Goal: Find specific page/section: Find specific page/section

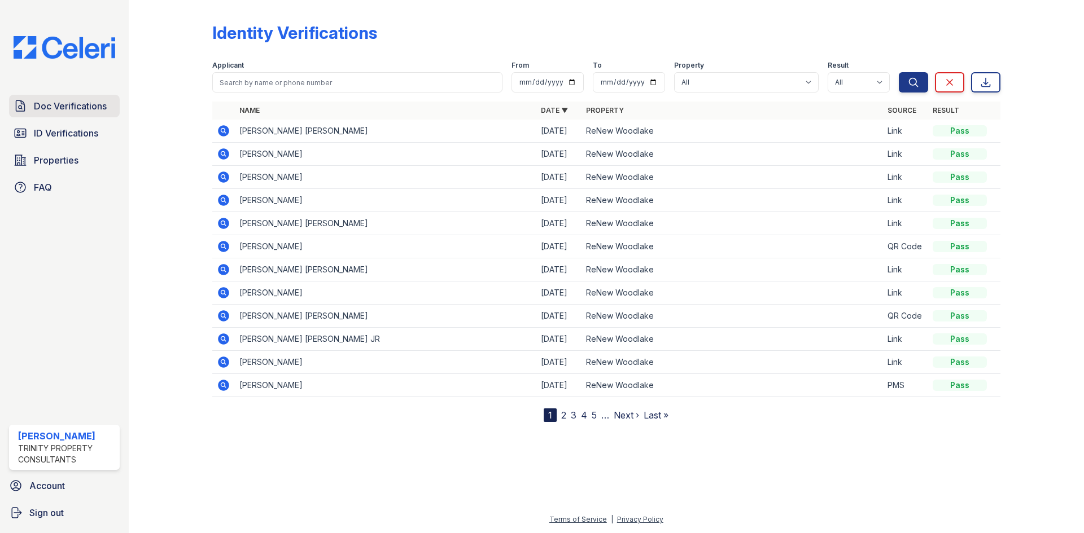
click at [48, 102] on span "Doc Verifications" at bounding box center [70, 106] width 73 height 14
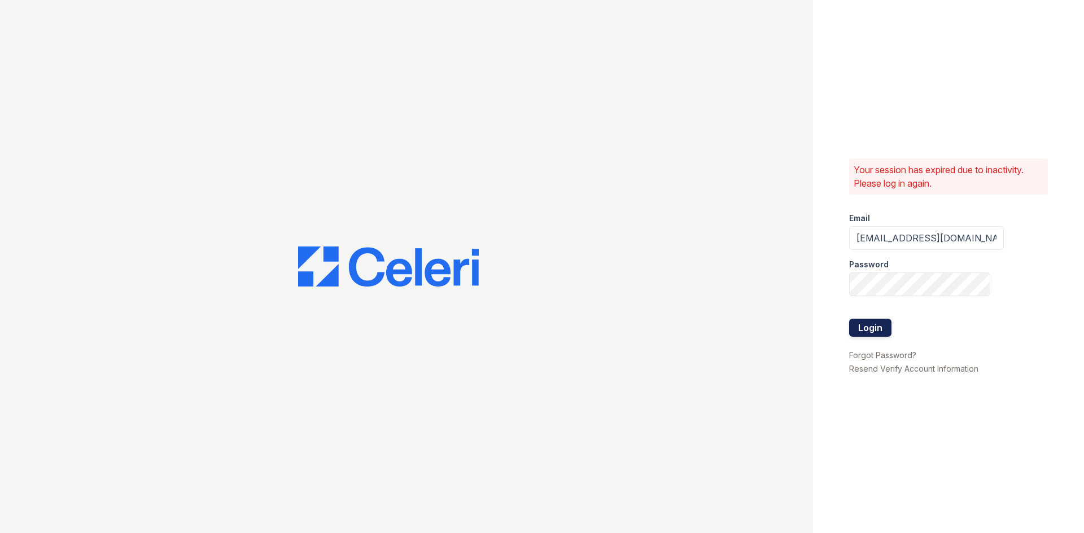
click at [873, 331] on button "Login" at bounding box center [870, 328] width 42 height 18
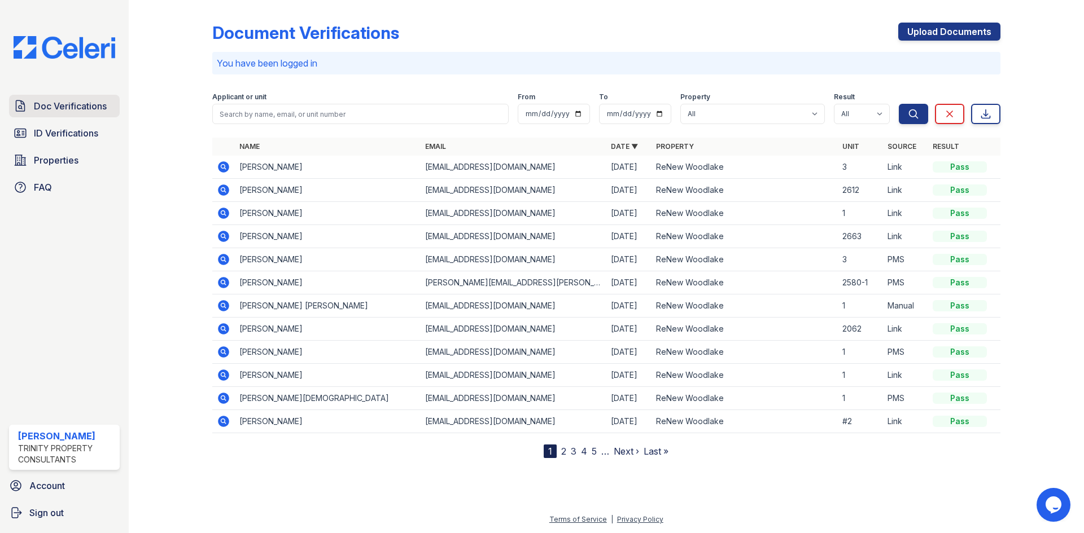
click at [53, 104] on span "Doc Verifications" at bounding box center [70, 106] width 73 height 14
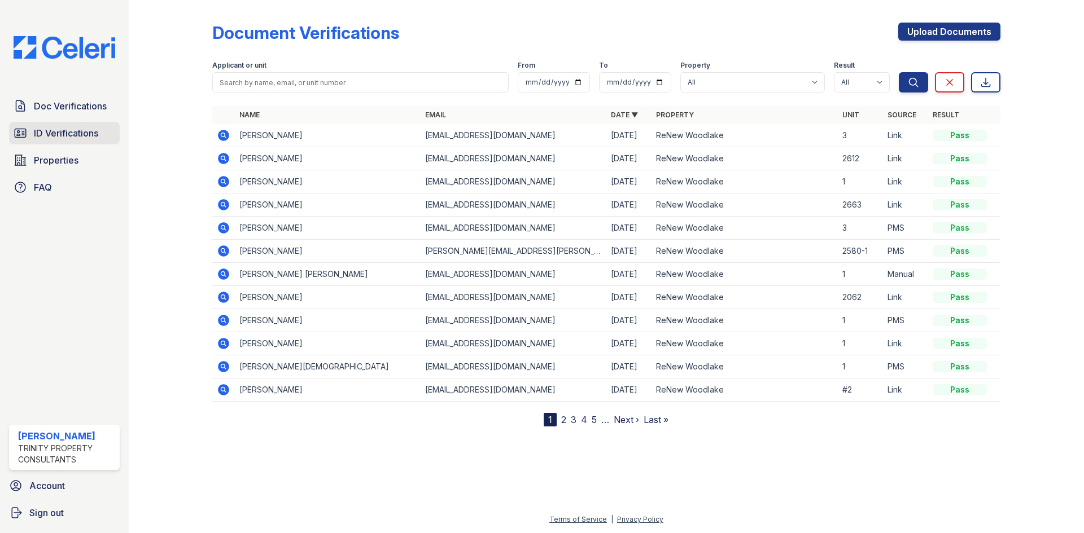
click at [52, 136] on span "ID Verifications" at bounding box center [66, 133] width 64 height 14
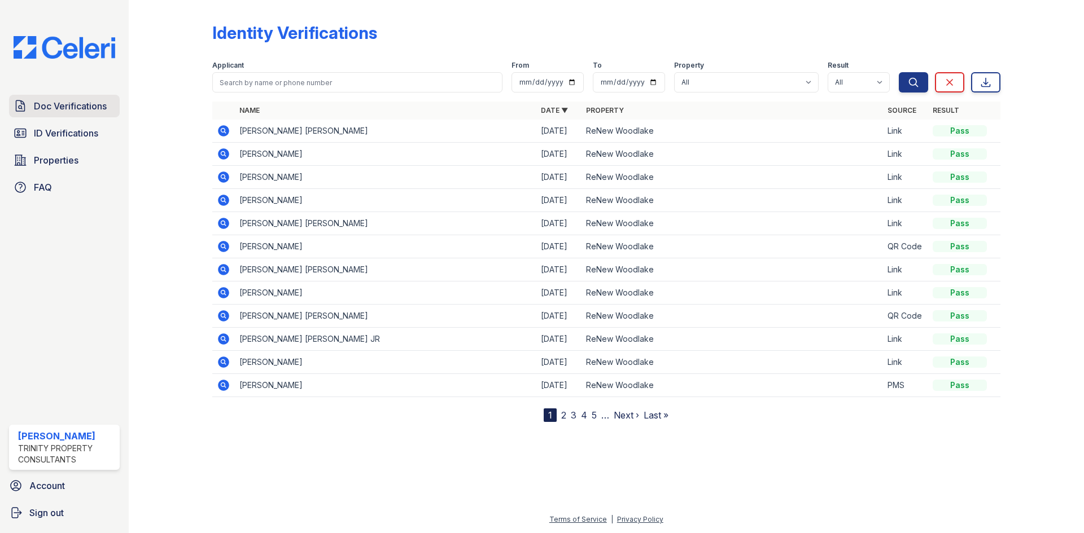
click at [51, 107] on span "Doc Verifications" at bounding box center [70, 106] width 73 height 14
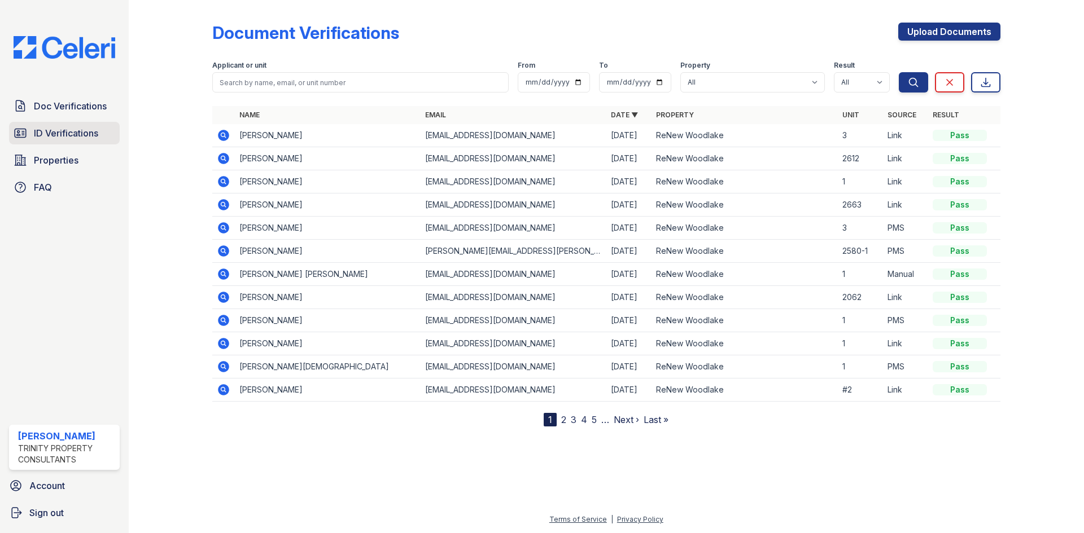
click at [58, 127] on span "ID Verifications" at bounding box center [66, 133] width 64 height 14
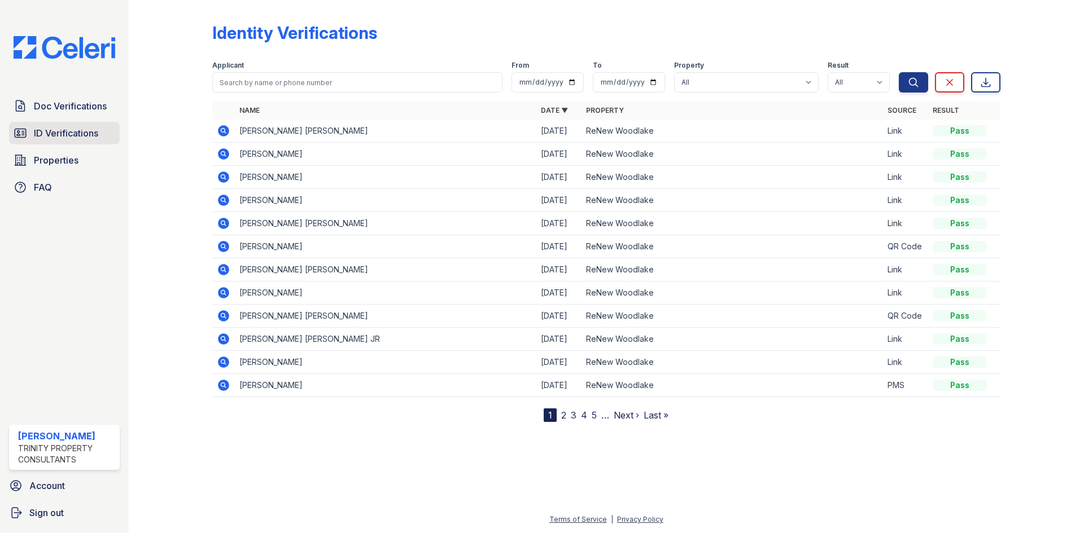
click at [52, 135] on span "ID Verifications" at bounding box center [66, 133] width 64 height 14
click at [50, 132] on span "ID Verifications" at bounding box center [66, 133] width 64 height 14
click at [43, 135] on span "ID Verifications" at bounding box center [66, 133] width 64 height 14
click at [48, 107] on span "Doc Verifications" at bounding box center [70, 106] width 73 height 14
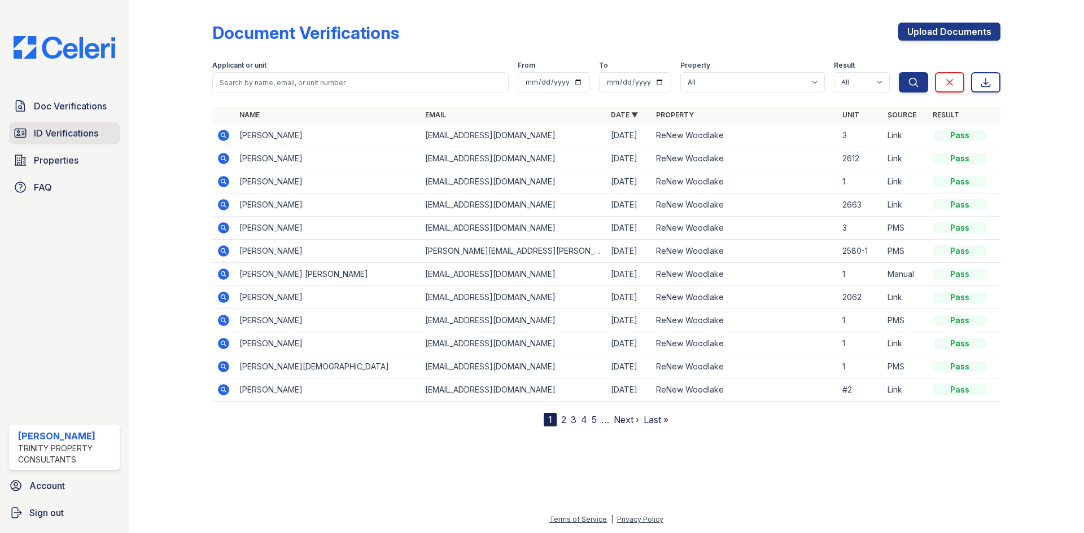
click at [45, 131] on span "ID Verifications" at bounding box center [66, 133] width 64 height 14
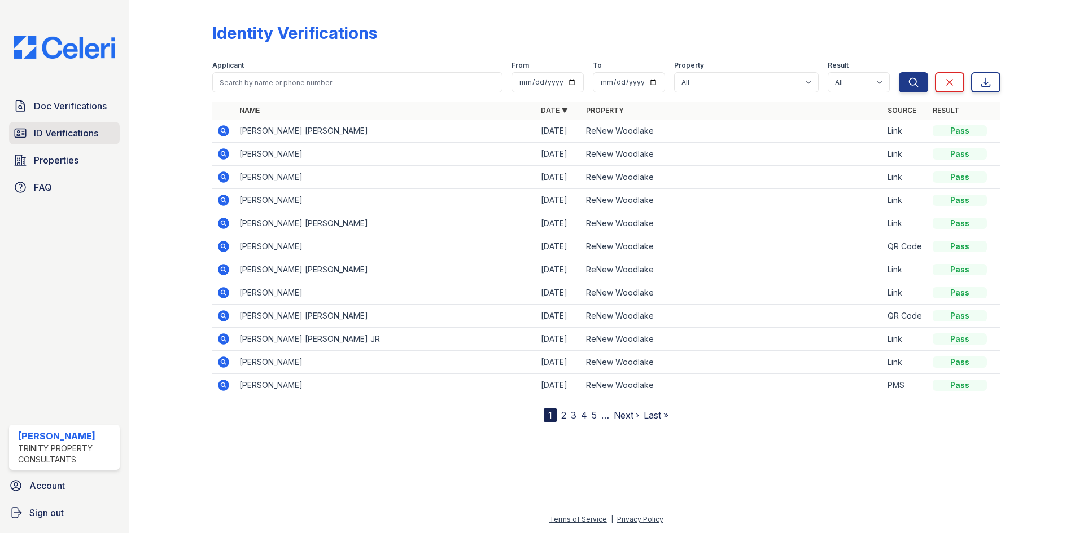
click at [51, 134] on span "ID Verifications" at bounding box center [66, 133] width 64 height 14
click at [59, 131] on span "ID Verifications" at bounding box center [66, 133] width 64 height 14
